Goal: Information Seeking & Learning: Learn about a topic

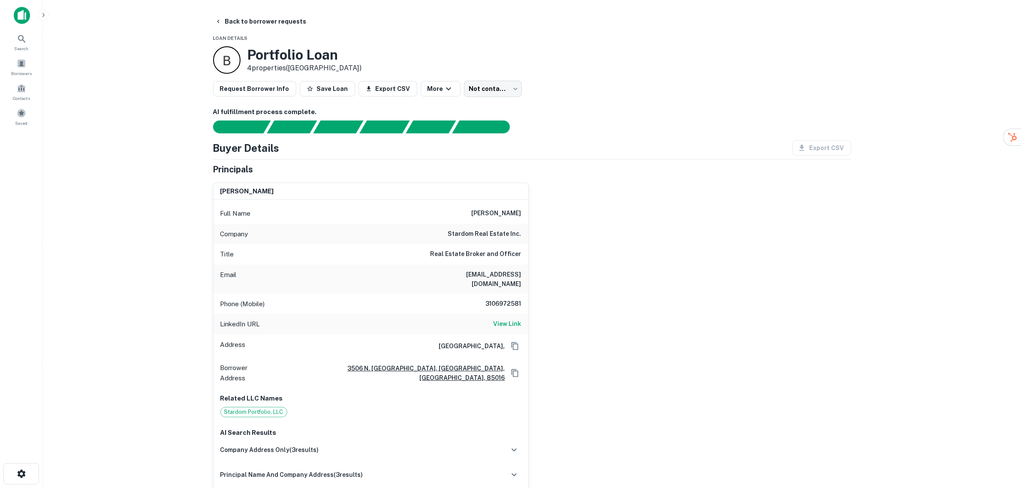
drag, startPoint x: 271, startPoint y: 19, endPoint x: 271, endPoint y: 33, distance: 13.3
click at [271, 19] on button "Back to borrower requests" at bounding box center [260, 21] width 99 height 15
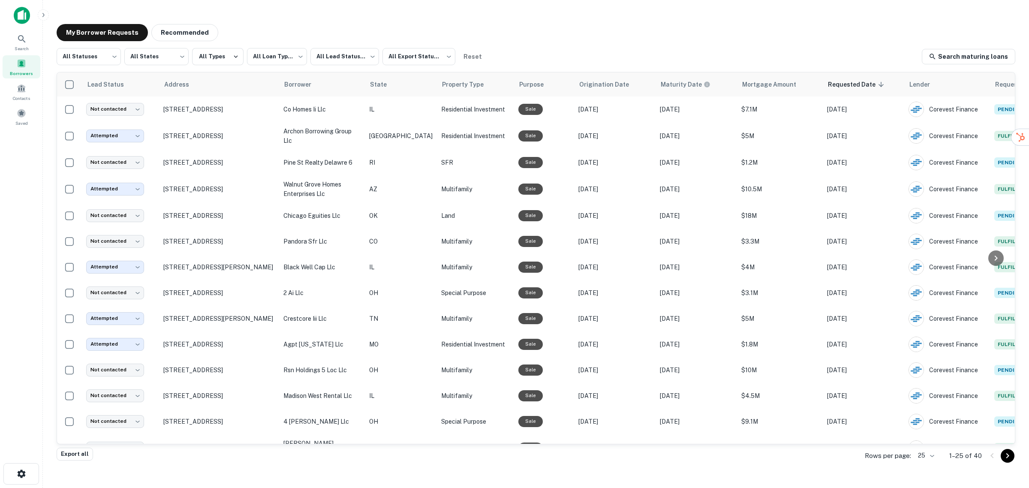
click at [21, 14] on img at bounding box center [22, 15] width 16 height 17
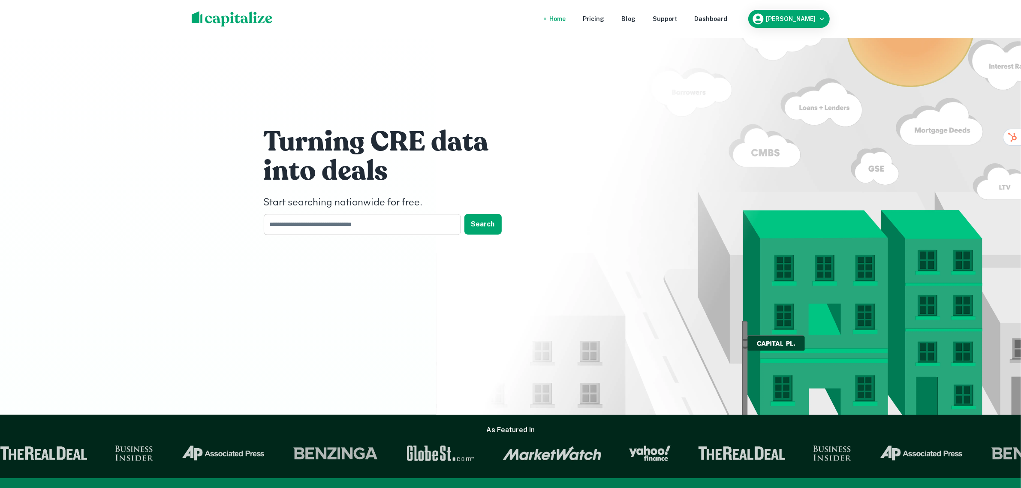
click at [398, 221] on input "text" at bounding box center [359, 224] width 191 height 21
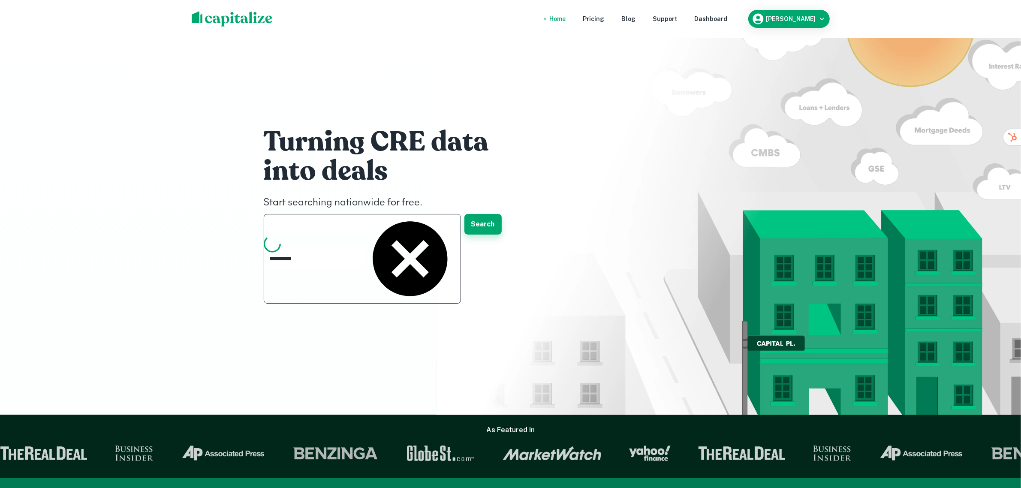
type input "**********"
click at [481, 222] on button "Search" at bounding box center [482, 224] width 37 height 21
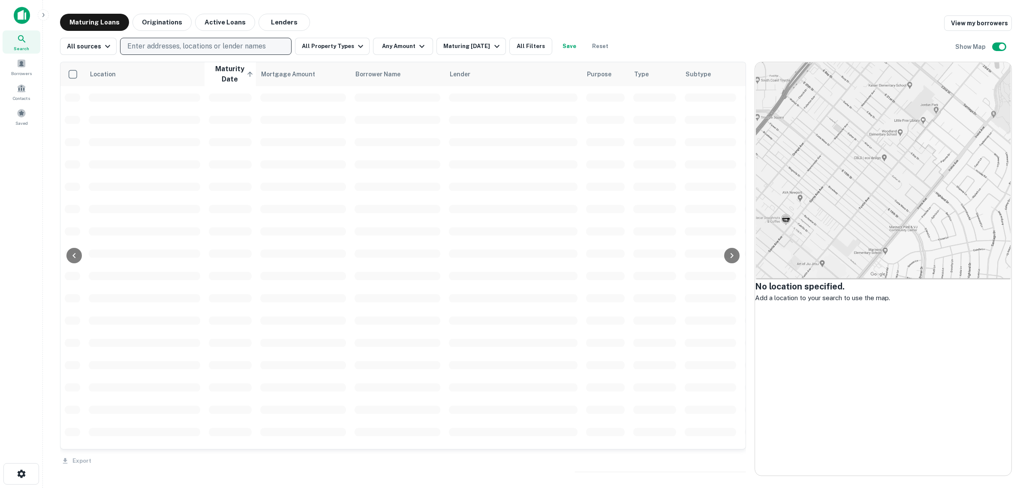
click at [196, 43] on p "Enter addresses, locations or lender names" at bounding box center [196, 46] width 138 height 10
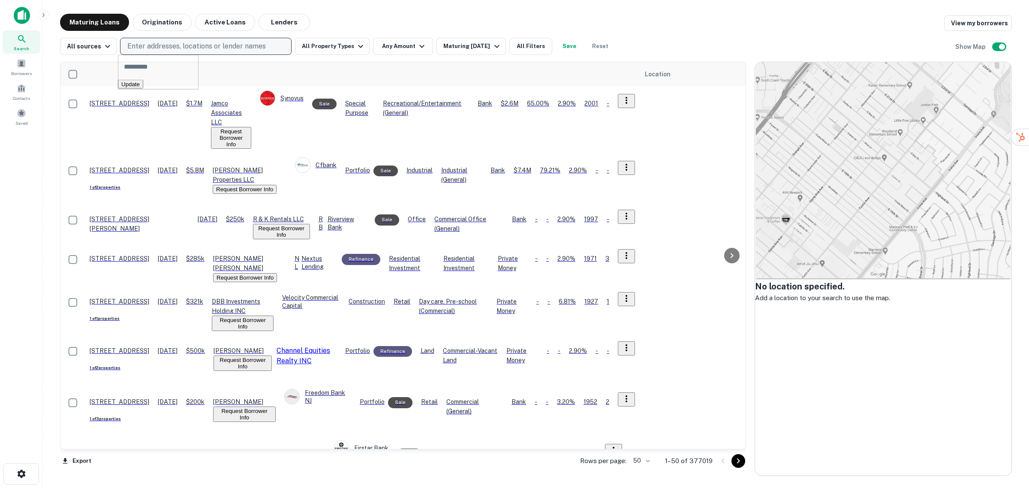
click at [185, 46] on p "Enter addresses, locations or lender names" at bounding box center [196, 46] width 138 height 10
click at [186, 45] on p "Enter addresses, locations or lender names" at bounding box center [196, 46] width 138 height 10
type input "********"
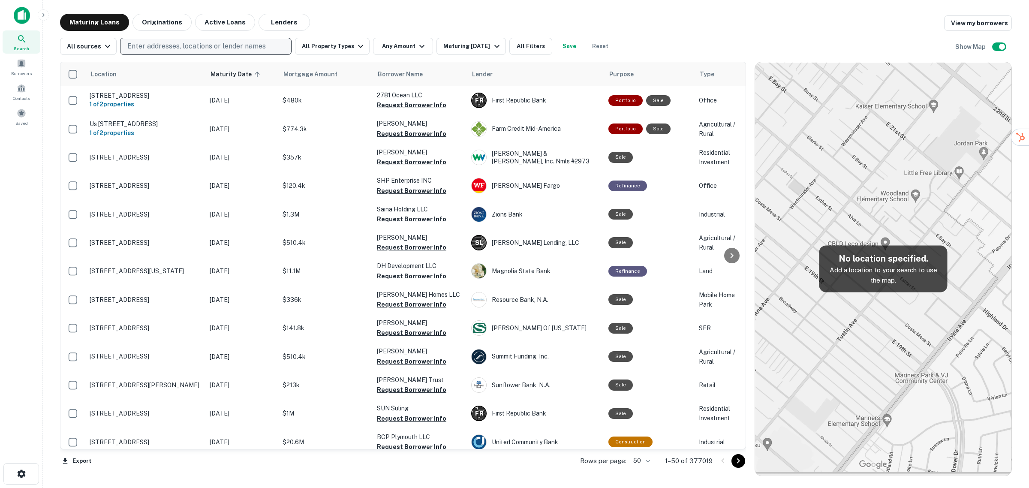
click at [192, 43] on p "Enter addresses, locations or lender names" at bounding box center [196, 46] width 138 height 10
type input "********"
click at [671, 30] on div "Maturing Loans Originations Active Loans Lenders View my borrowers" at bounding box center [536, 22] width 952 height 17
click at [348, 44] on button "All Property Types" at bounding box center [332, 46] width 75 height 17
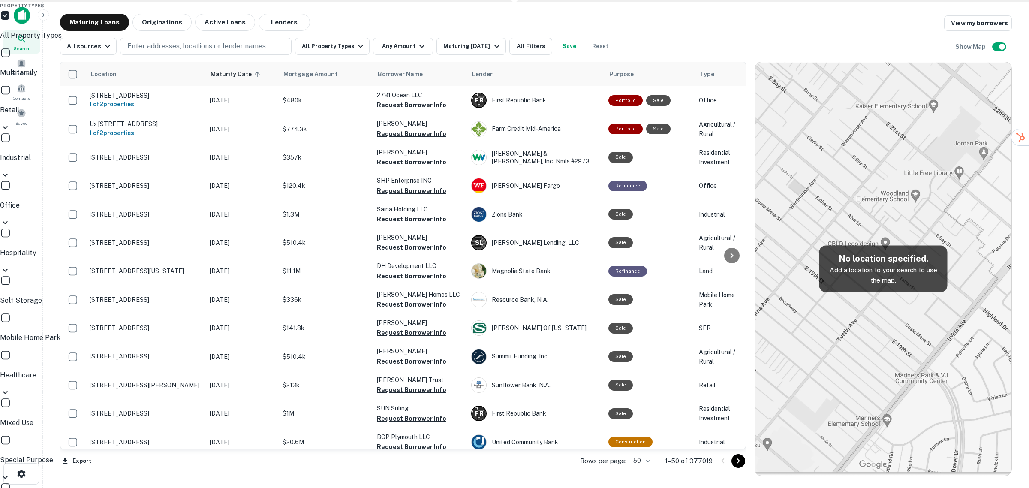
click at [412, 49] on div at bounding box center [514, 244] width 1029 height 488
click at [423, 43] on div at bounding box center [514, 244] width 1029 height 488
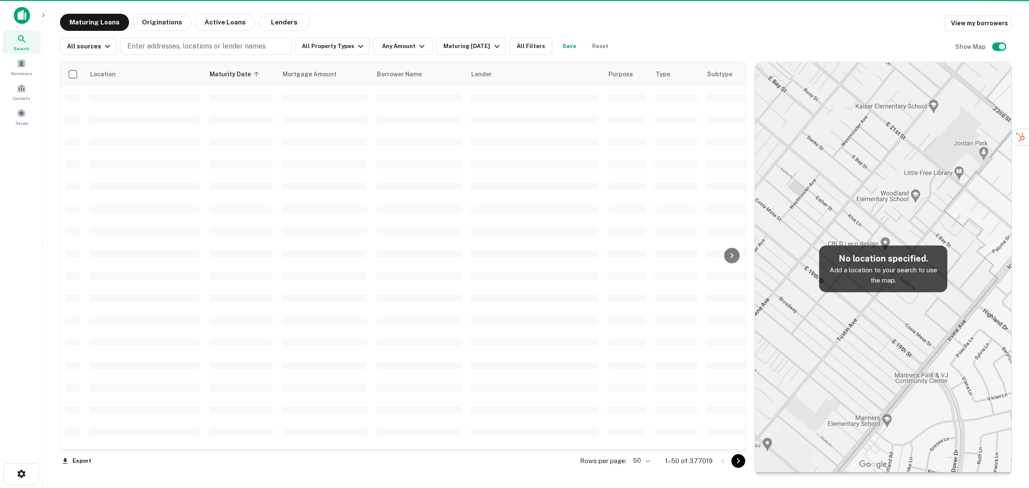
click at [478, 42] on div at bounding box center [514, 244] width 1029 height 488
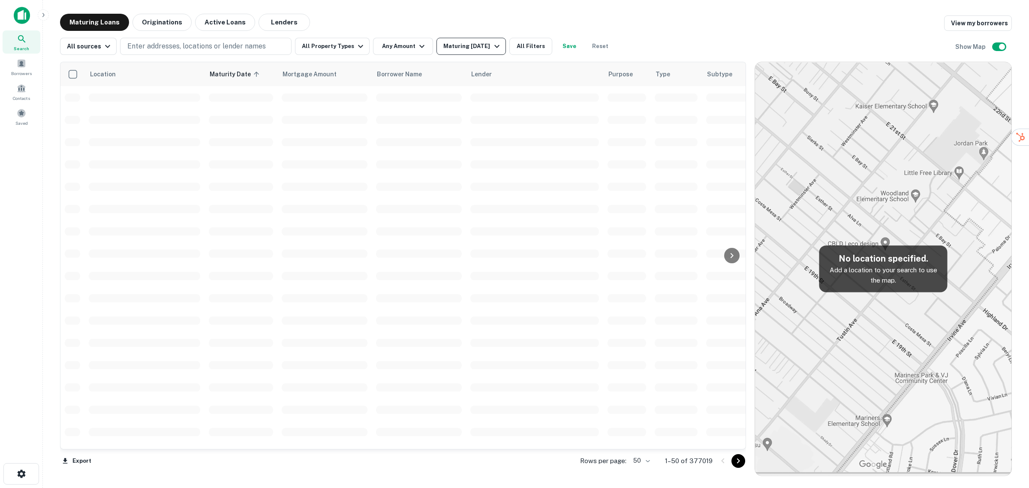
click at [493, 44] on icon "button" at bounding box center [497, 46] width 10 height 10
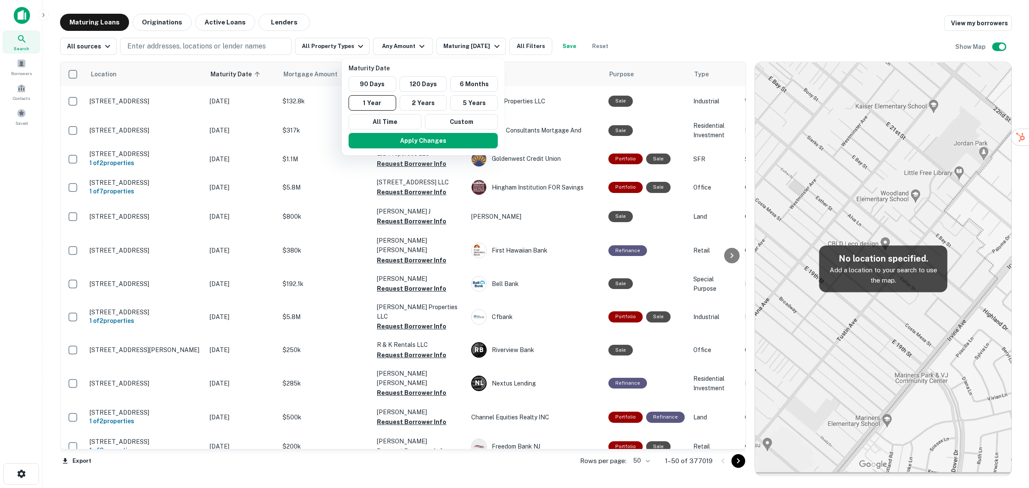
click at [730, 20] on div at bounding box center [514, 244] width 1029 height 488
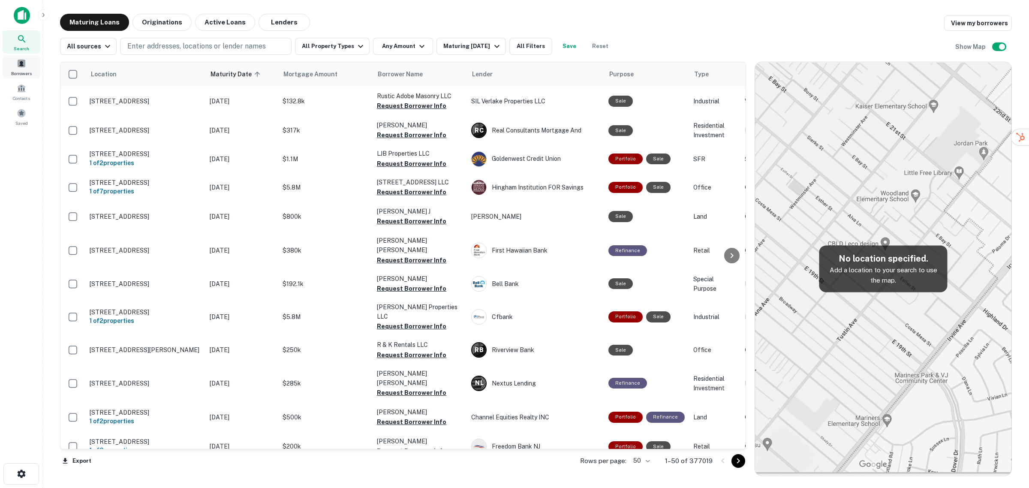
click at [20, 59] on span at bounding box center [21, 63] width 9 height 9
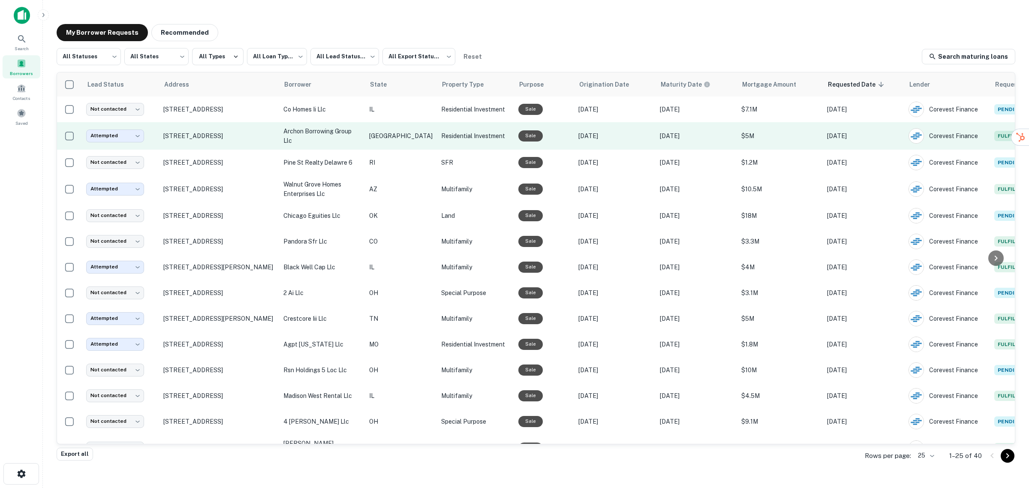
click at [310, 131] on p "archon borrowing group llc" at bounding box center [321, 135] width 77 height 19
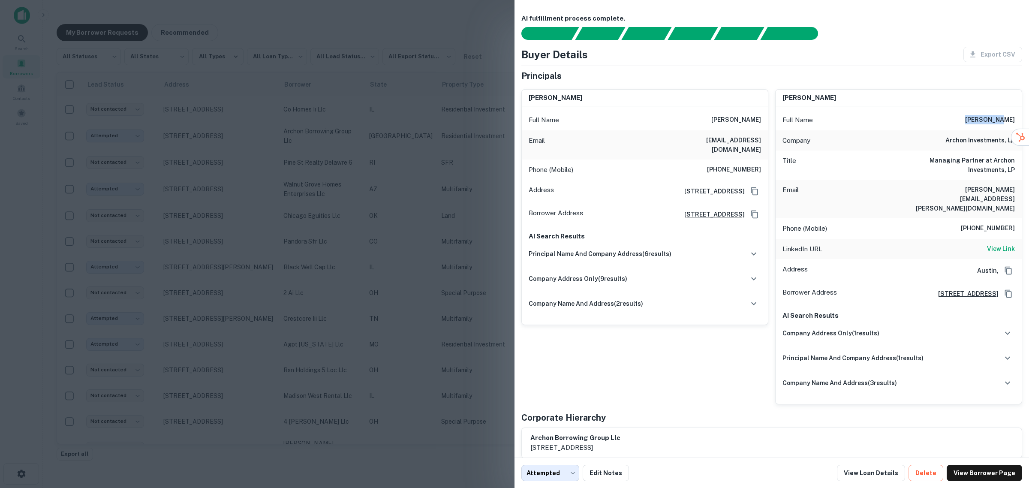
drag, startPoint x: 983, startPoint y: 118, endPoint x: 1015, endPoint y: 118, distance: 32.2
click at [1015, 118] on div "Full Name [PERSON_NAME]" at bounding box center [899, 120] width 246 height 21
click at [307, 68] on div at bounding box center [514, 244] width 1029 height 488
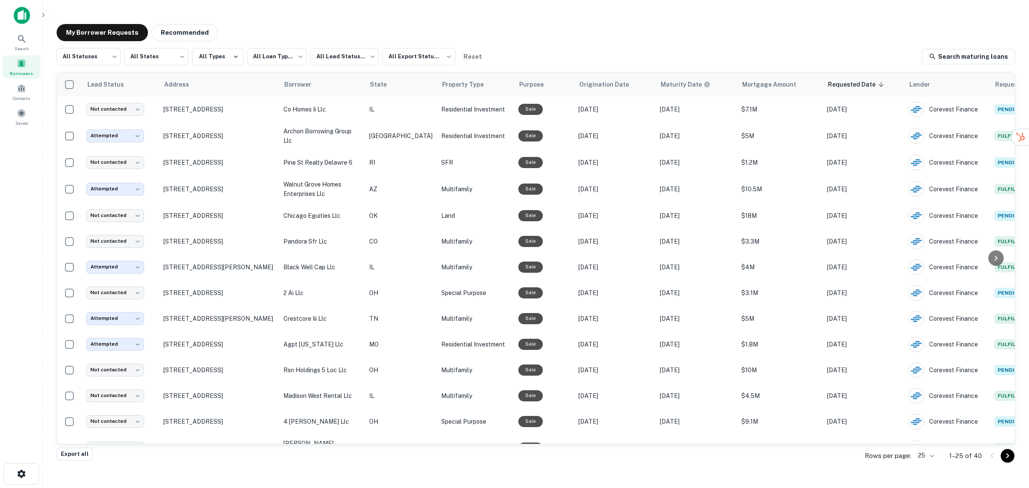
click at [722, 33] on div "My Borrower Requests Recommended" at bounding box center [536, 32] width 959 height 17
click at [626, 21] on div "**********" at bounding box center [536, 236] width 972 height 439
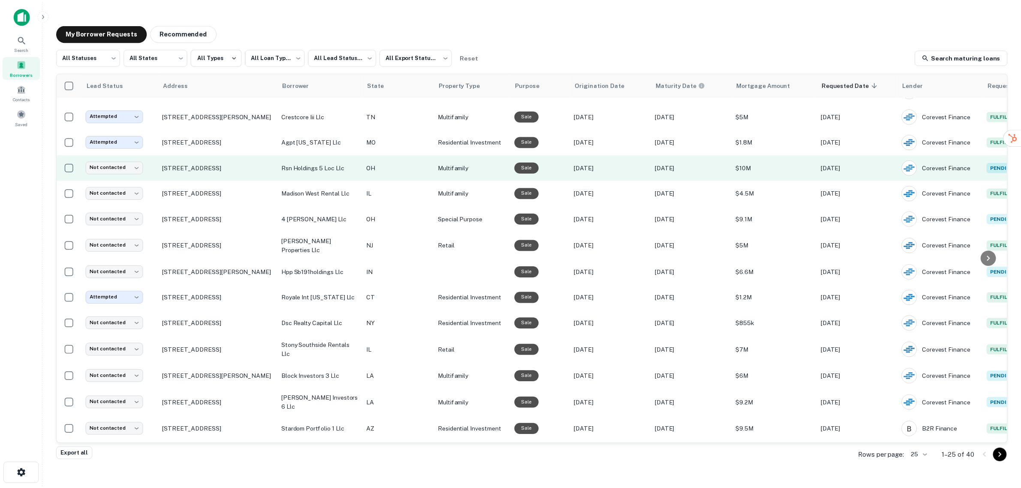
scroll to position [309, 0]
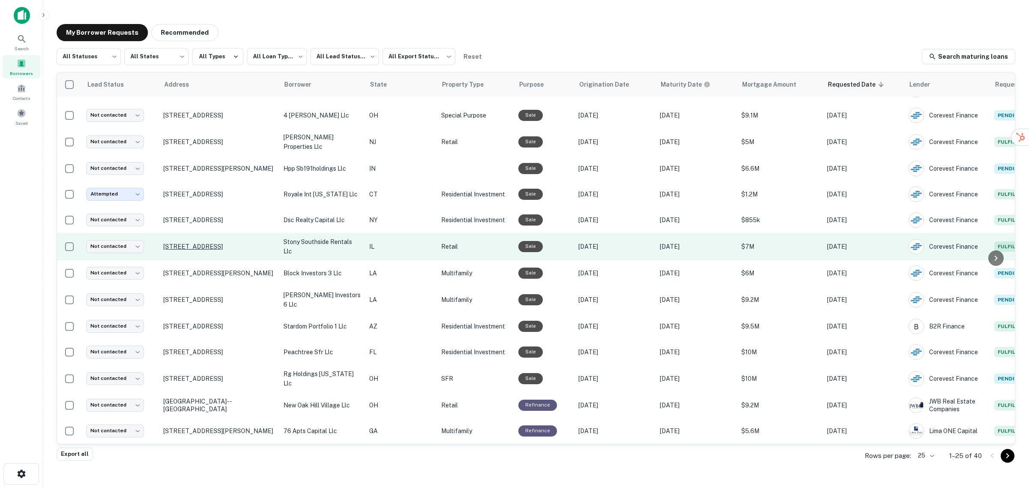
click at [236, 243] on p "[STREET_ADDRESS]" at bounding box center [218, 247] width 111 height 8
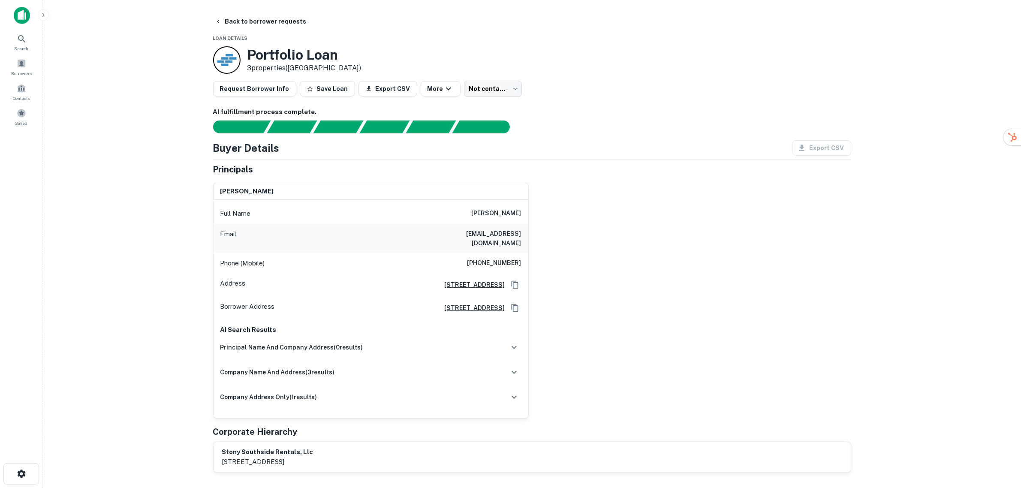
drag, startPoint x: 475, startPoint y: 214, endPoint x: 522, endPoint y: 213, distance: 46.7
click at [522, 213] on div "Full Name [PERSON_NAME]" at bounding box center [371, 213] width 315 height 21
copy h6 "[PERSON_NAME]"
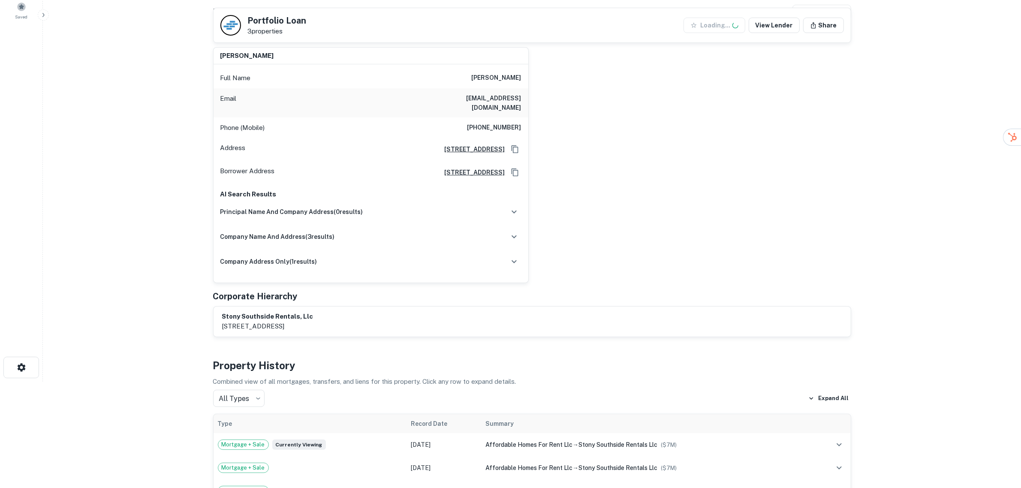
scroll to position [107, 0]
click at [335, 231] on div "company name and address ( 3 results)" at bounding box center [370, 236] width 301 height 18
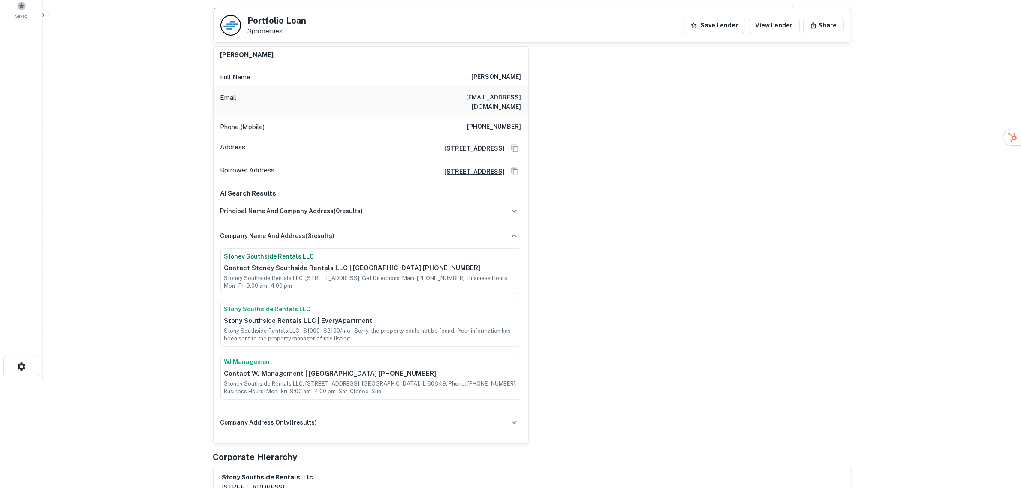
click at [293, 252] on link "Stoney Southside Rentals LLC" at bounding box center [370, 256] width 293 height 9
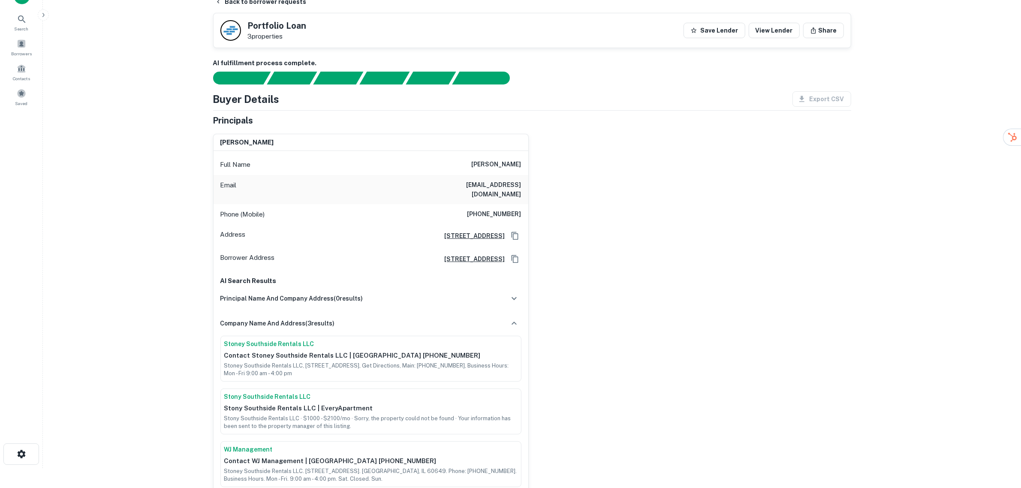
scroll to position [0, 0]
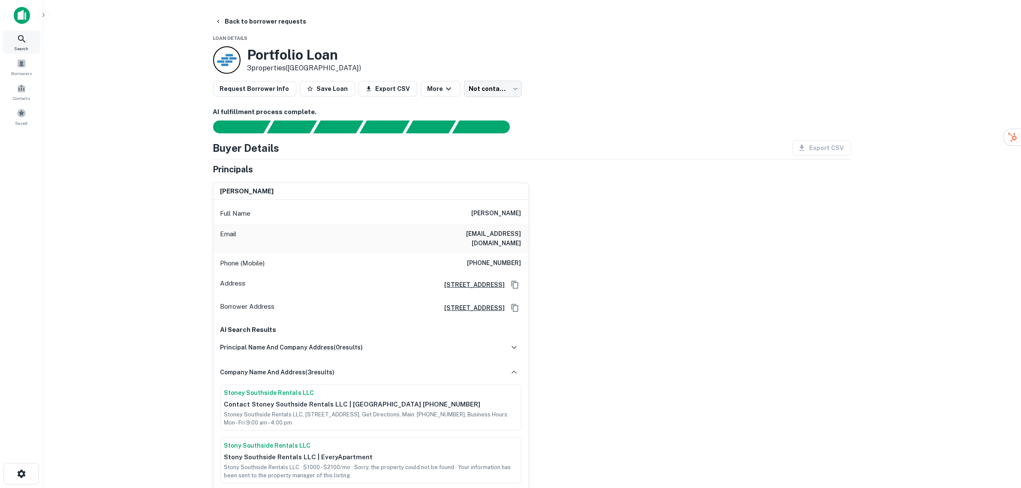
click at [23, 39] on icon at bounding box center [21, 38] width 7 height 7
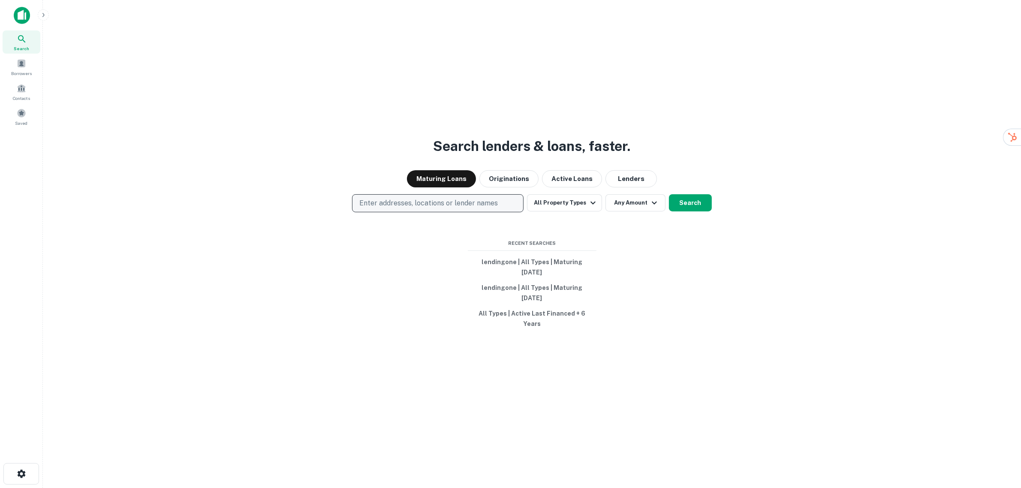
click at [457, 208] on p "Enter addresses, locations or lender names" at bounding box center [428, 203] width 138 height 10
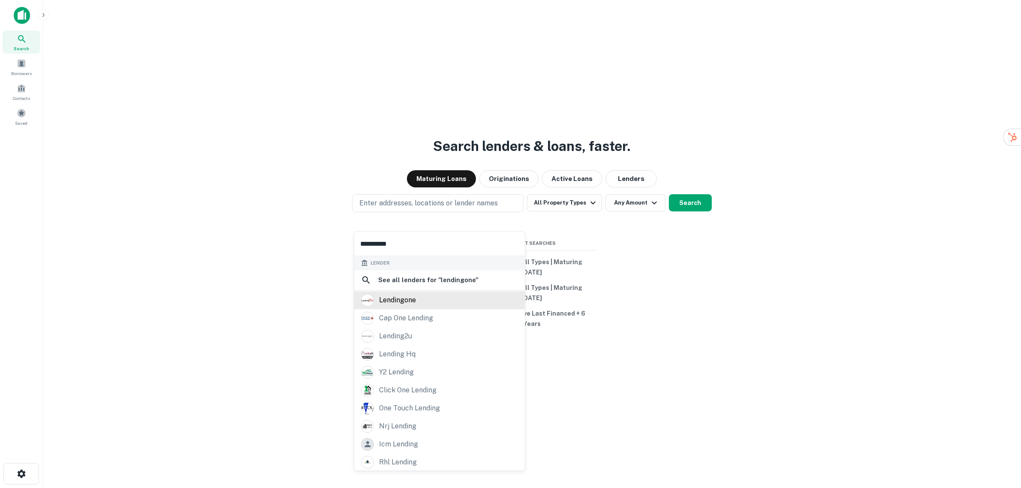
type input "**********"
click at [394, 305] on div "lendingone" at bounding box center [397, 300] width 37 height 13
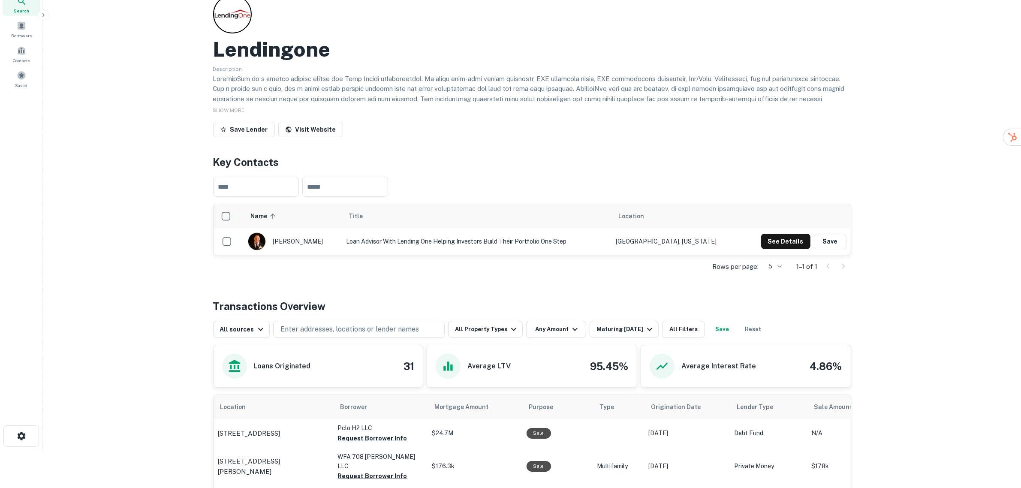
scroll to position [107, 0]
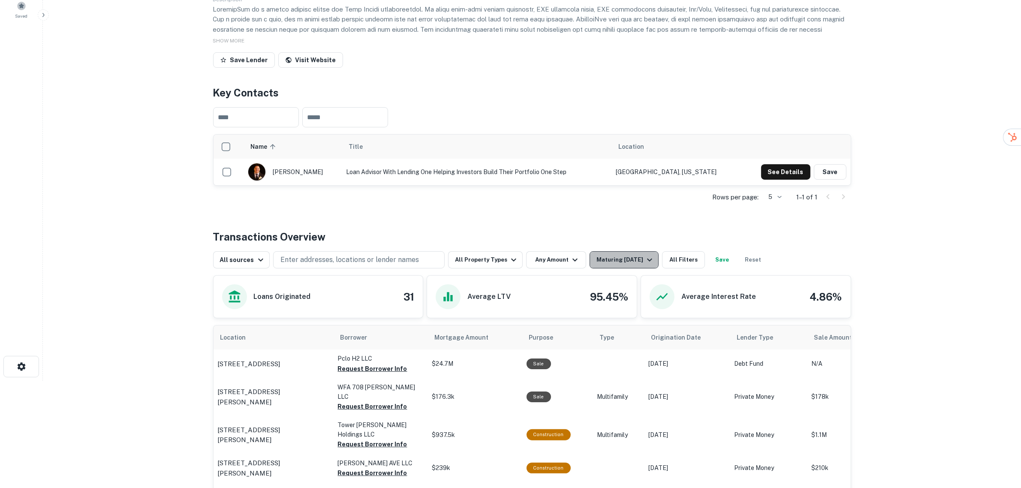
click at [631, 257] on div "Maturing In 1 Year" at bounding box center [625, 260] width 58 height 10
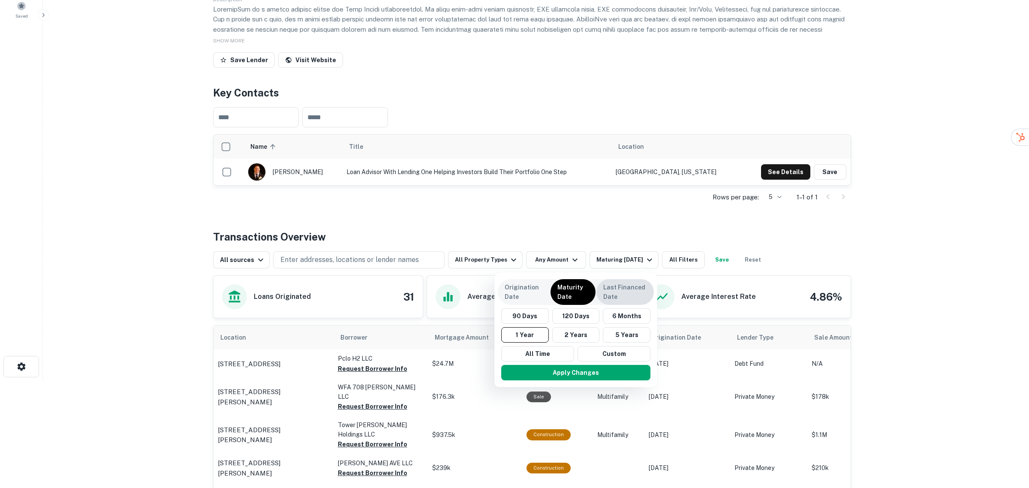
click at [624, 292] on p "Last Financed Date" at bounding box center [625, 292] width 44 height 19
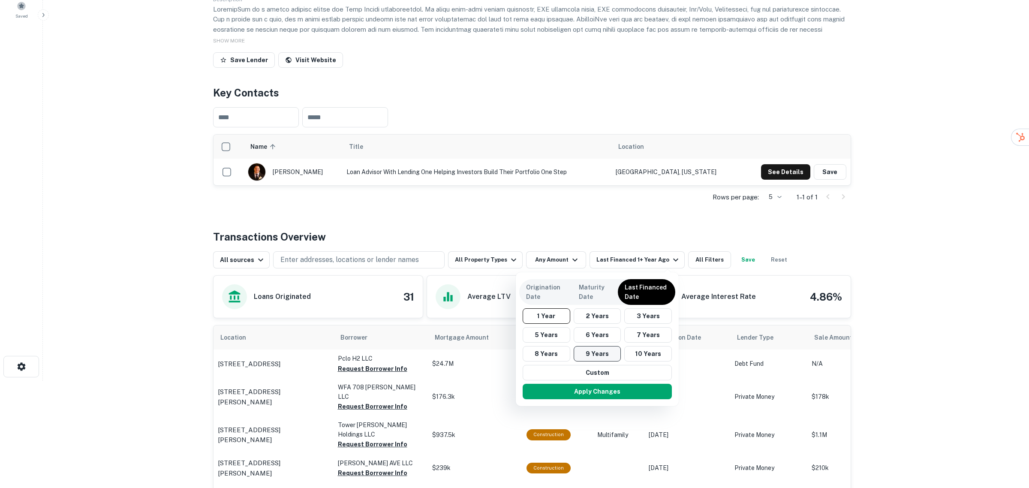
click at [579, 353] on button "9 Years" at bounding box center [598, 353] width 48 height 15
click at [572, 392] on button "Apply Changes" at bounding box center [601, 391] width 149 height 15
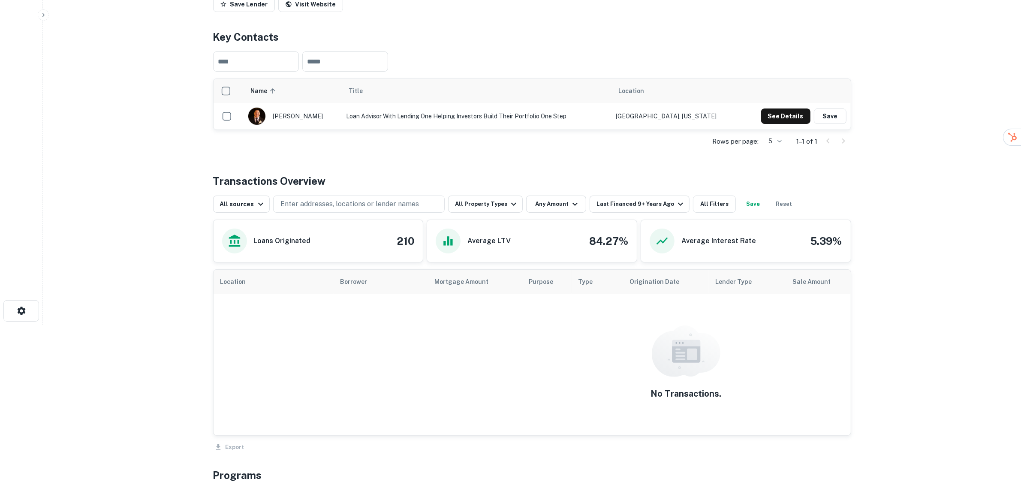
scroll to position [161, 0]
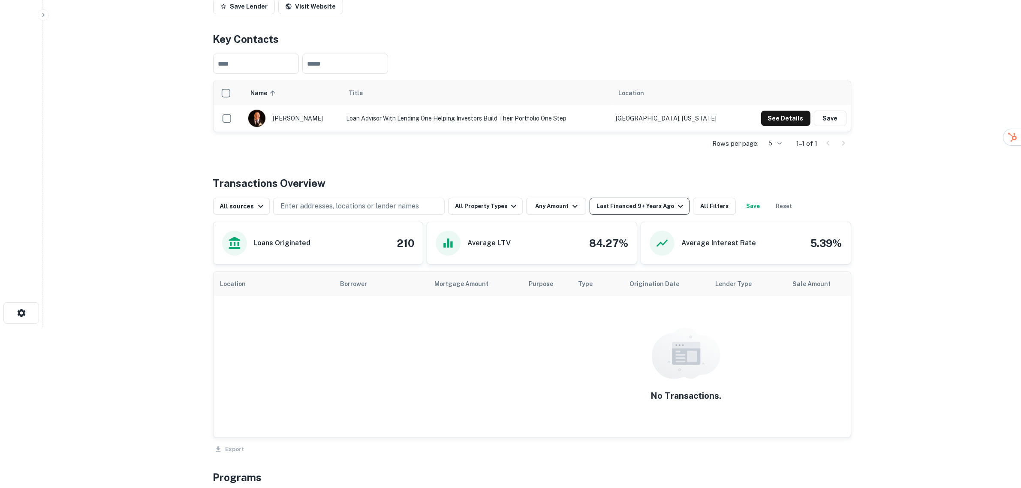
click at [639, 208] on div "Last Financed 9+ Years Ago" at bounding box center [640, 206] width 89 height 10
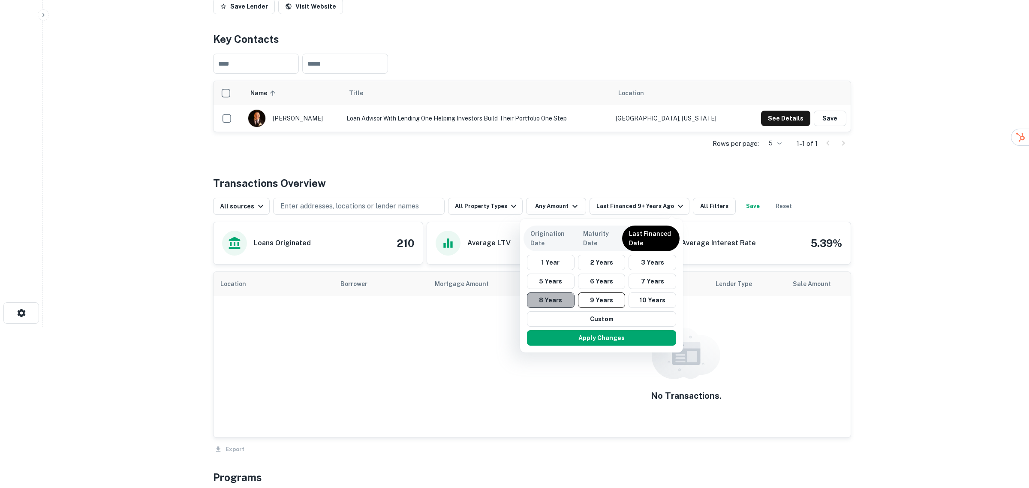
click at [553, 293] on button "8 Years" at bounding box center [551, 299] width 48 height 15
click at [627, 337] on button "Apply Changes" at bounding box center [601, 337] width 149 height 15
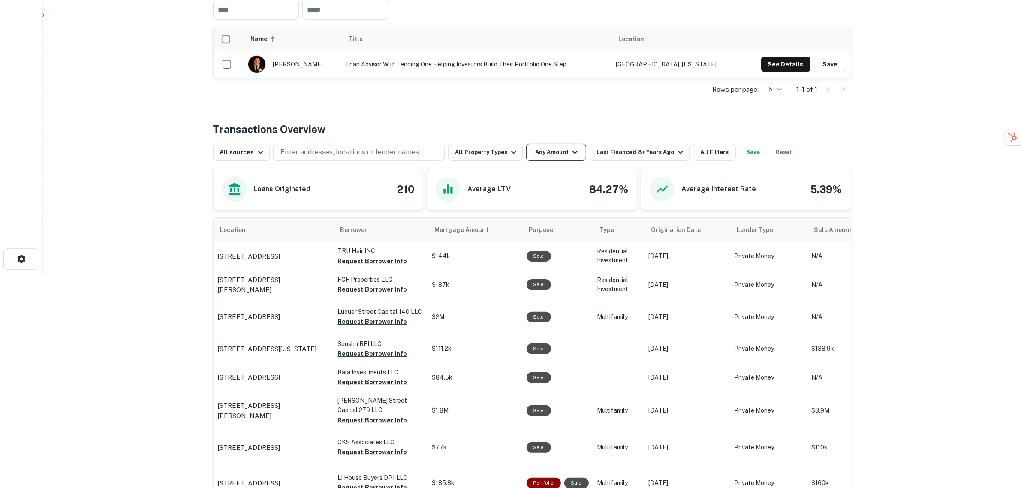
scroll to position [214, 0]
click at [632, 153] on div "Last Financed 8+ Years Ago" at bounding box center [640, 152] width 89 height 10
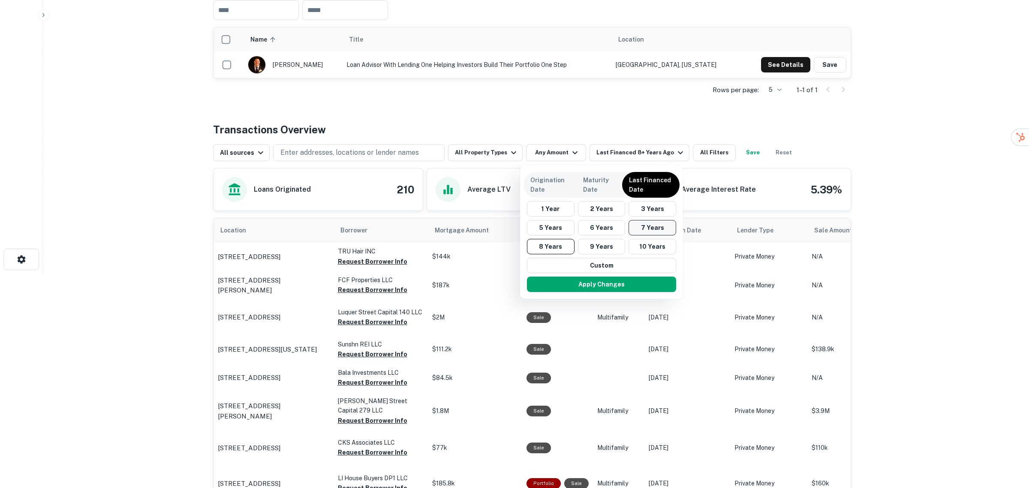
click at [663, 229] on button "7 Years" at bounding box center [653, 227] width 48 height 15
click at [581, 289] on button "Apply Changes" at bounding box center [601, 284] width 149 height 15
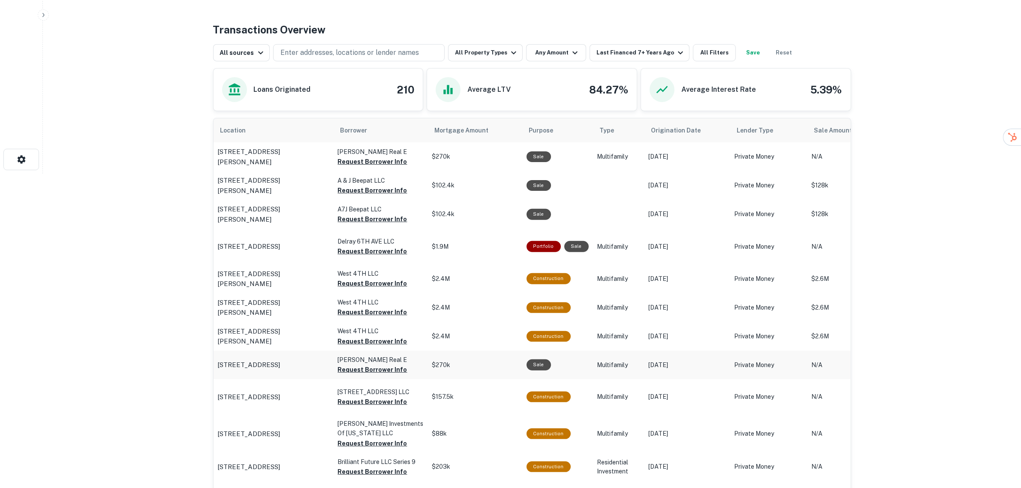
scroll to position [429, 0]
